Goal: Information Seeking & Learning: Find specific fact

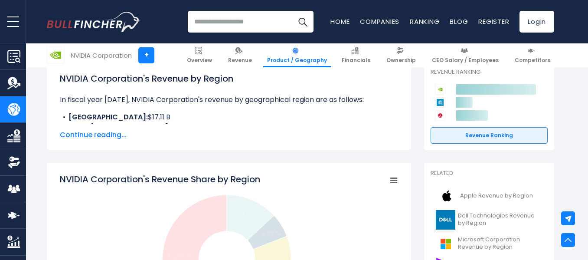
scroll to position [130, 0]
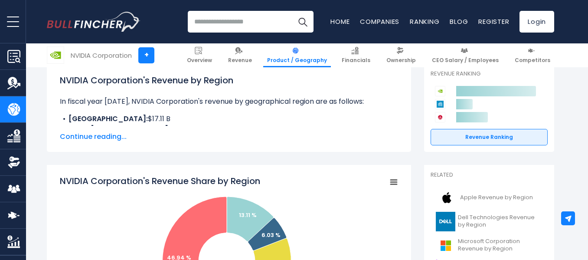
drag, startPoint x: 58, startPoint y: 179, endPoint x: 186, endPoint y: 182, distance: 128.7
click at [168, 179] on tspan "NVIDIA Corporation's Revenue Share by Region" at bounding box center [160, 181] width 200 height 12
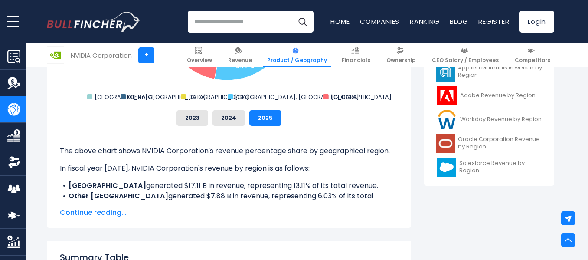
scroll to position [390, 0]
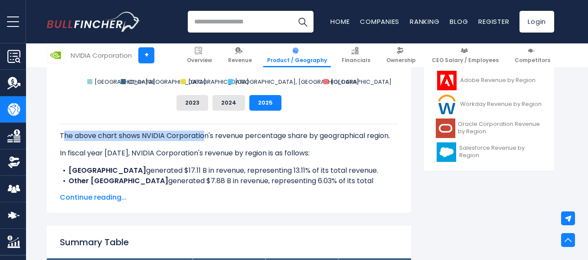
drag, startPoint x: 62, startPoint y: 136, endPoint x: 205, endPoint y: 133, distance: 142.6
click at [205, 133] on p "The above chart shows NVIDIA Corporation's revenue percentage share by geograph…" at bounding box center [229, 135] width 338 height 10
click at [199, 138] on p "The above chart shows NVIDIA Corporation's revenue percentage share by geograph…" at bounding box center [229, 135] width 338 height 10
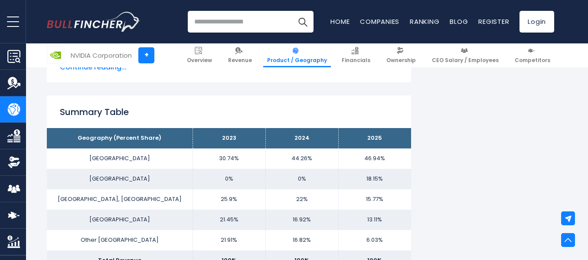
scroll to position [563, 0]
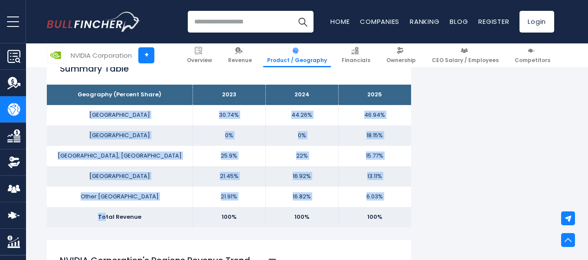
drag, startPoint x: 99, startPoint y: 118, endPoint x: 107, endPoint y: 210, distance: 91.7
click at [107, 210] on tbody "Geography (Percent Share) 2023 2024 2025 UNITED STATES 30.74% 44.26% [GEOGRAPHI…" at bounding box center [229, 155] width 364 height 142
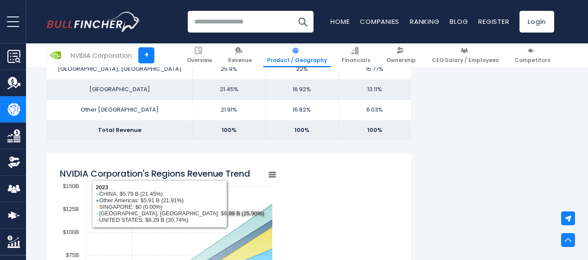
click at [125, 136] on td "Total Revenue" at bounding box center [120, 130] width 146 height 20
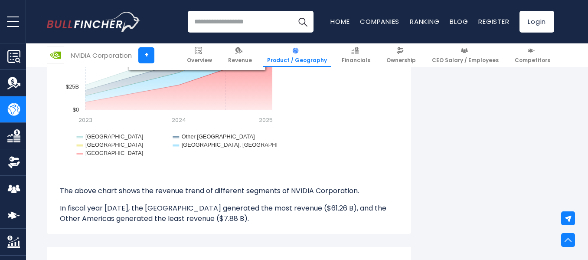
scroll to position [867, 0]
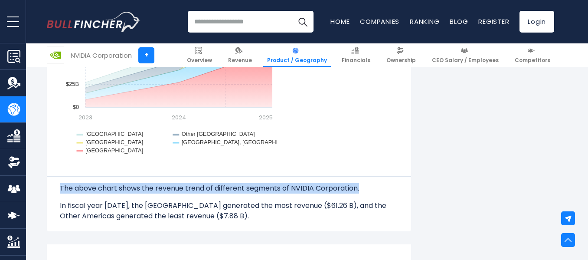
drag, startPoint x: 61, startPoint y: 187, endPoint x: 404, endPoint y: 187, distance: 343.2
click at [404, 187] on div "NVIDIA Corporation's Regions Revenue Trend Created with Highcharts 12.1.2 Chart…" at bounding box center [229, 83] width 364 height 295
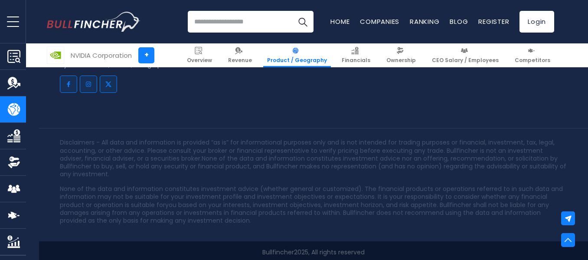
scroll to position [2144, 0]
